Goal: Task Accomplishment & Management: Manage account settings

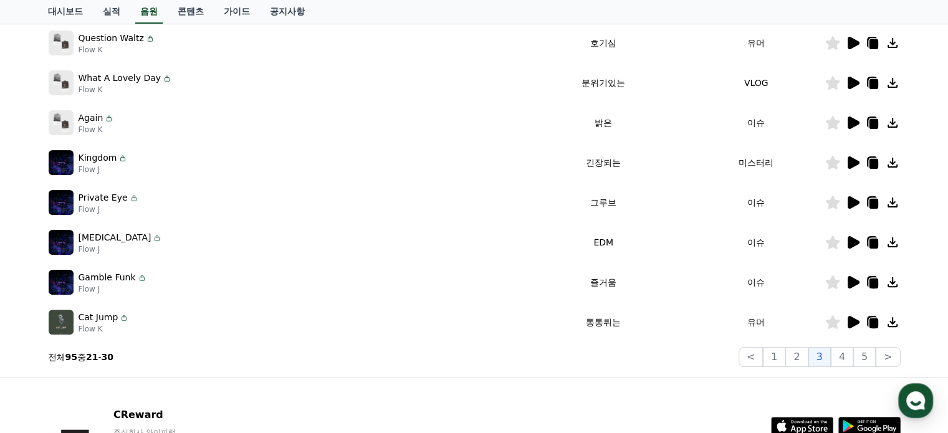
click at [872, 120] on icon at bounding box center [873, 124] width 9 height 10
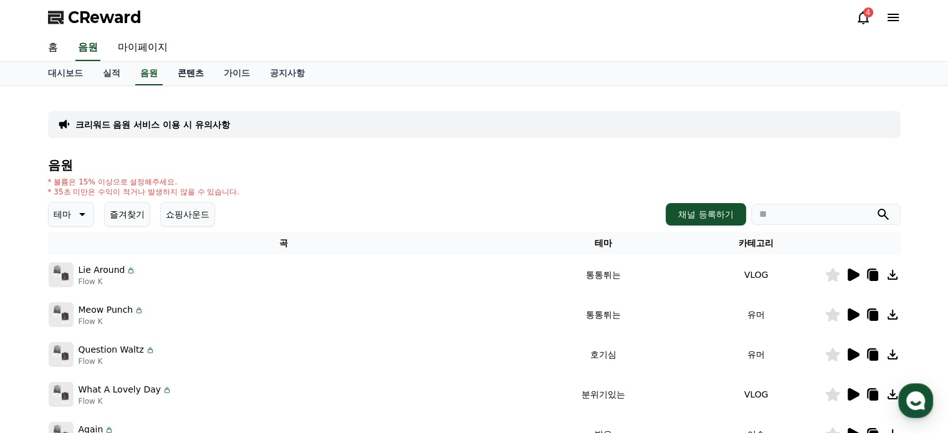
click at [196, 74] on link "콘텐츠" at bounding box center [191, 74] width 46 height 24
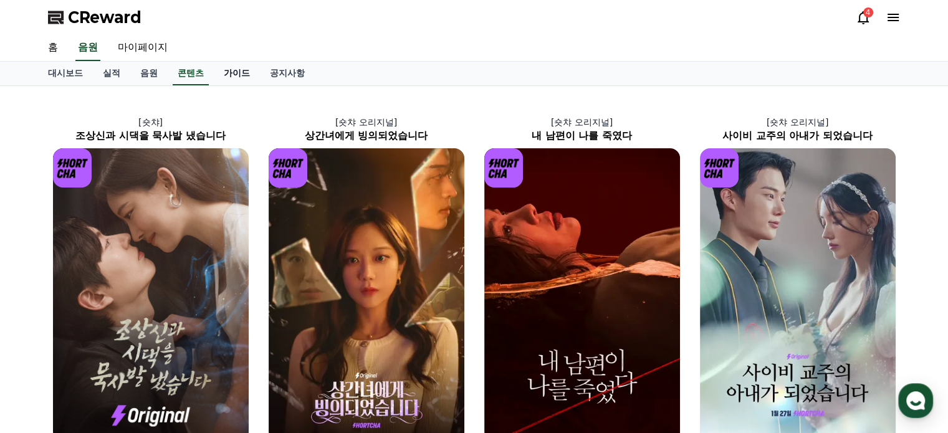
click at [249, 73] on link "가이드" at bounding box center [237, 74] width 46 height 24
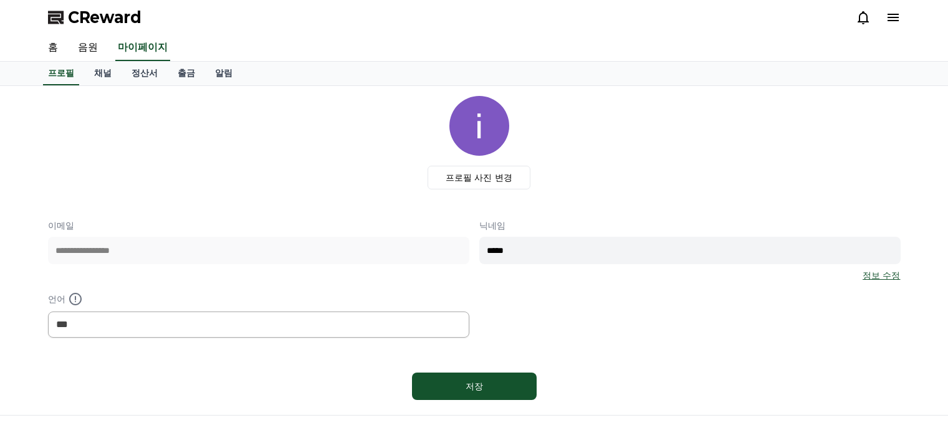
select select "**********"
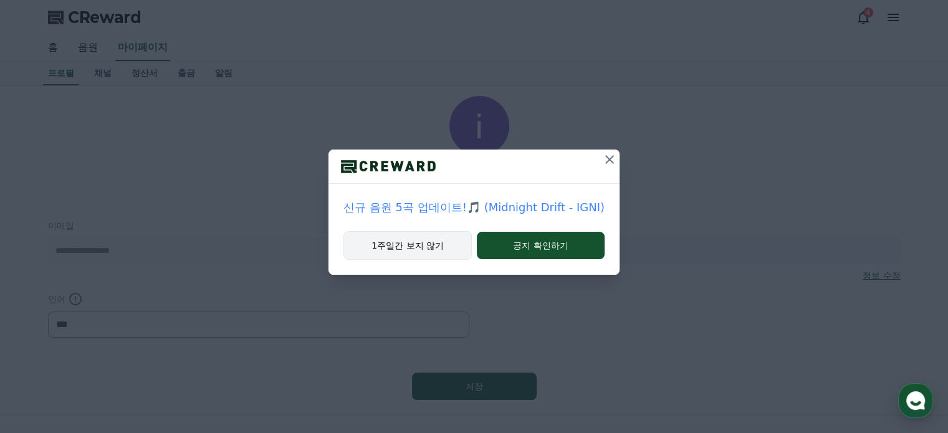
click at [427, 242] on button "1주일간 보지 않기" at bounding box center [407, 245] width 128 height 29
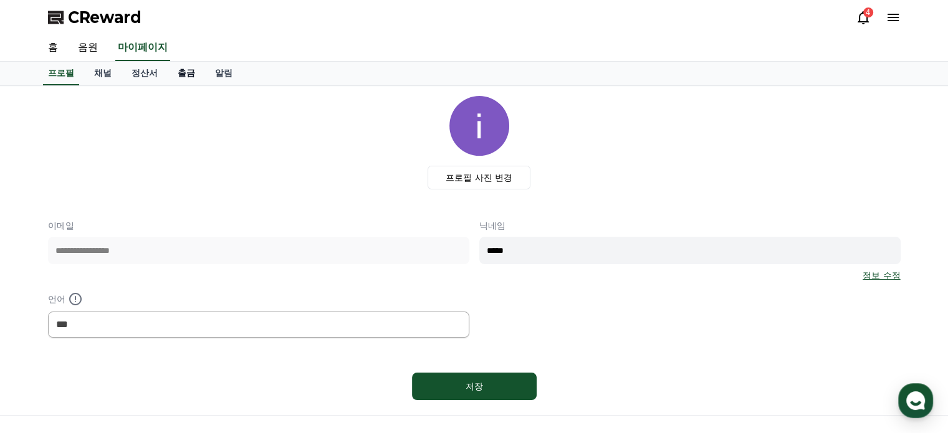
click at [184, 70] on link "출금" at bounding box center [186, 74] width 37 height 24
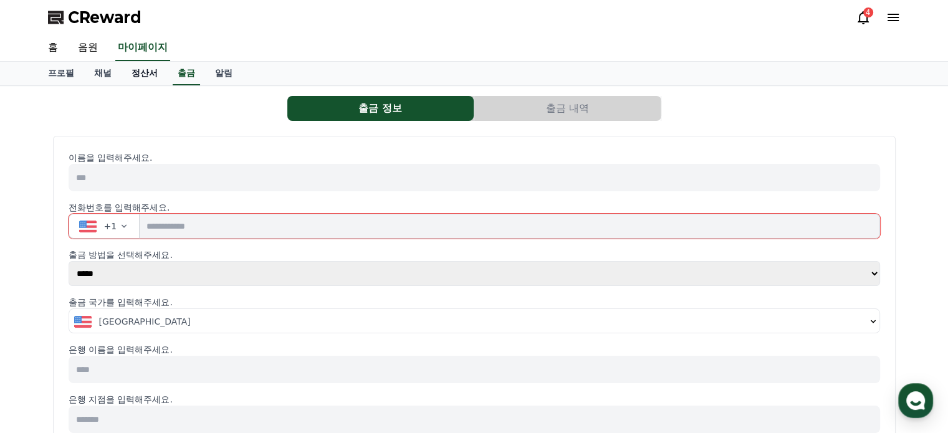
click at [145, 72] on link "정산서" at bounding box center [145, 74] width 46 height 24
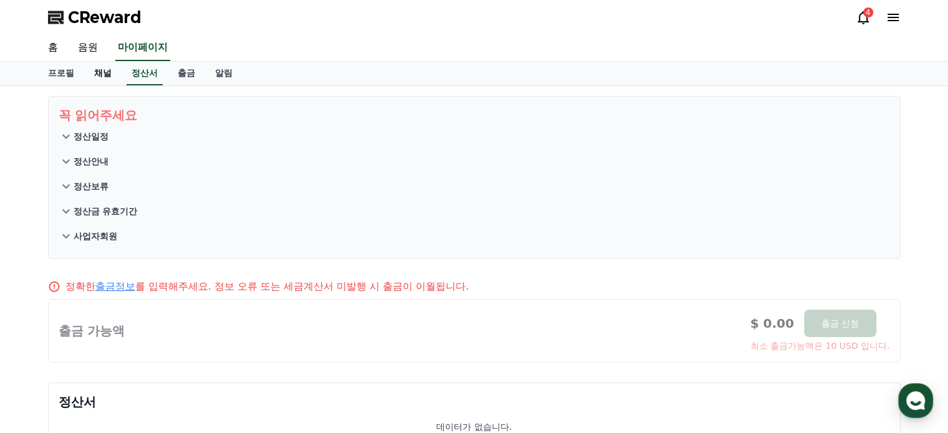
click at [107, 75] on link "채널" at bounding box center [102, 74] width 37 height 24
